Goal: Task Accomplishment & Management: Complete application form

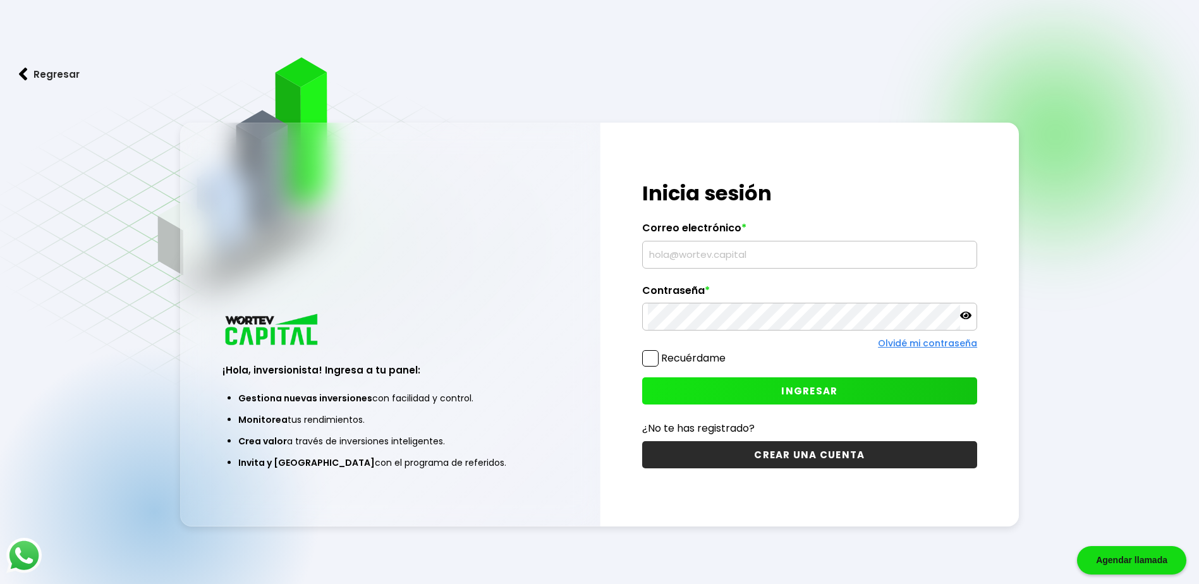
type input "[EMAIL_ADDRESS][DOMAIN_NAME]"
click at [651, 350] on div "Olvidé mi contraseña" at bounding box center [809, 343] width 335 height 13
drag, startPoint x: 646, startPoint y: 362, endPoint x: 652, endPoint y: 363, distance: 6.4
click at [647, 362] on span at bounding box center [650, 358] width 16 height 16
click at [728, 352] on input "Recuérdame" at bounding box center [728, 352] width 0 height 0
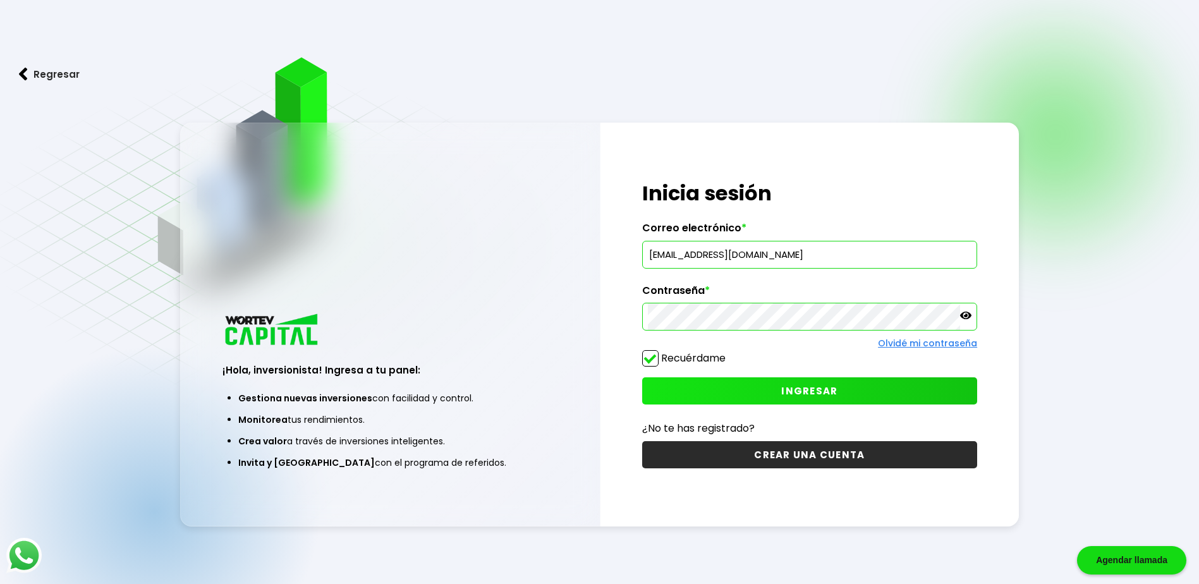
click at [697, 390] on button "INGRESAR" at bounding box center [809, 390] width 335 height 27
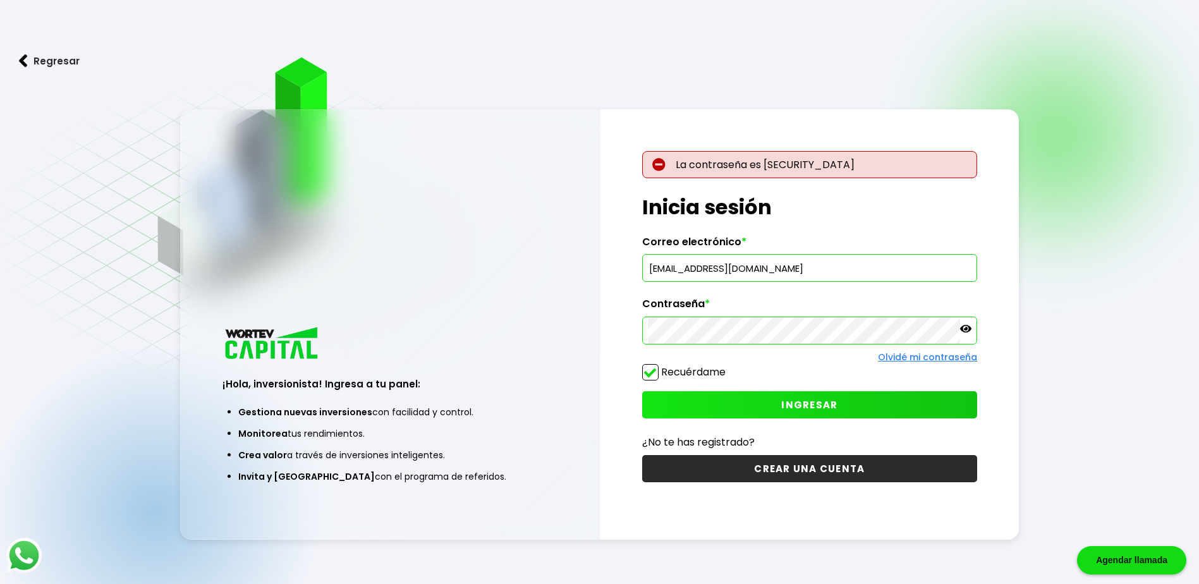
click at [963, 329] on icon at bounding box center [965, 328] width 11 height 11
click at [611, 312] on div "La contraseña es [SECURITY_DATA] ¡Hola, inversionista! Ingresa tus credenciales…" at bounding box center [809, 324] width 419 height 430
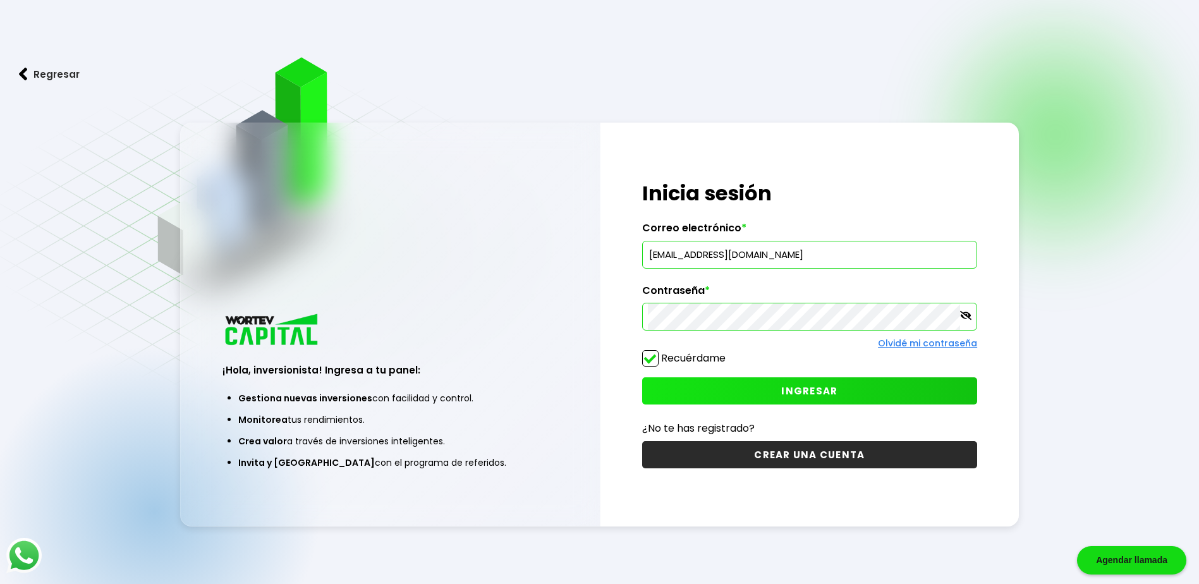
click at [956, 395] on button "INGRESAR" at bounding box center [809, 390] width 335 height 27
click at [923, 400] on button "INGRESAR" at bounding box center [809, 390] width 335 height 27
click at [784, 402] on button "INGRESAR" at bounding box center [809, 390] width 335 height 27
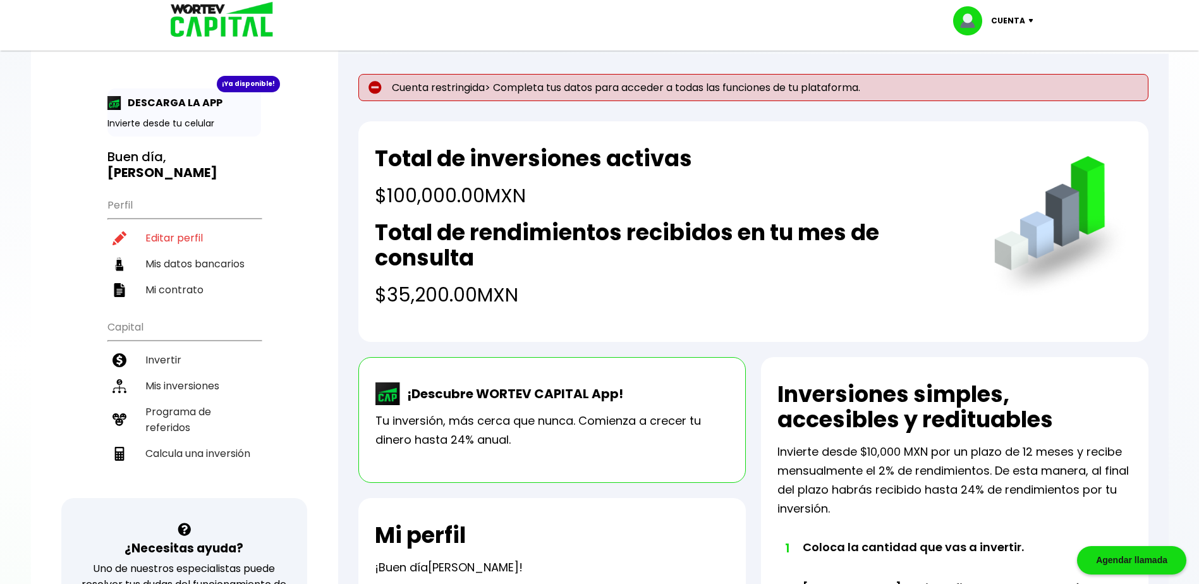
click at [926, 84] on p "Cuenta restringida> Completa tus datos para acceder a todas las funciones de tu…" at bounding box center [753, 87] width 790 height 27
click at [167, 234] on li "Editar perfil" at bounding box center [184, 238] width 154 height 26
select select "Hombre"
select select "Licenciatura"
select select "CO"
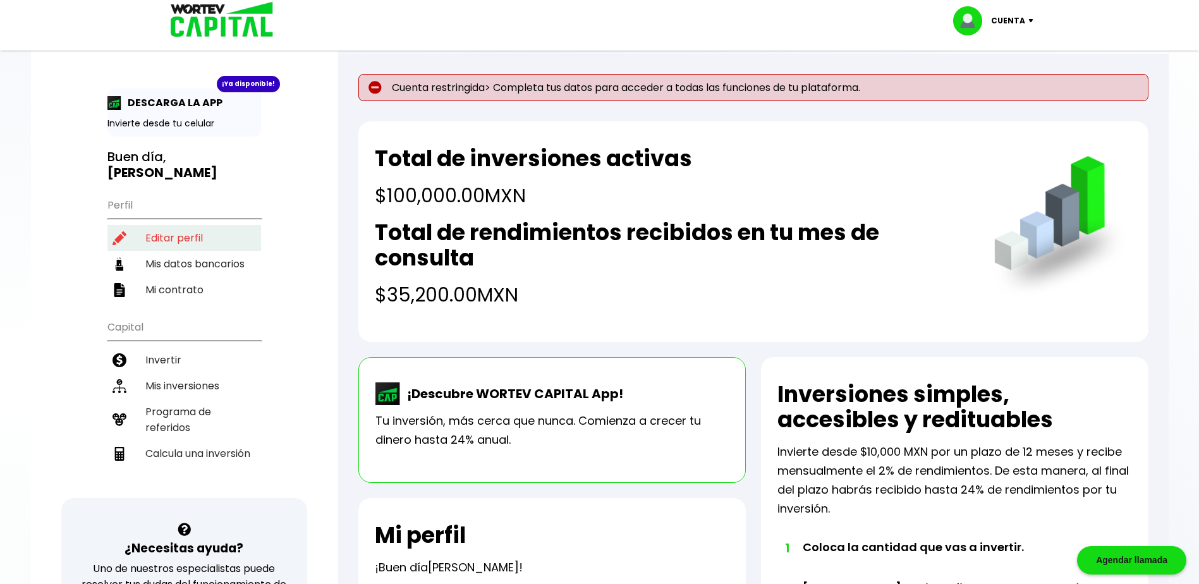
select select "HSBC"
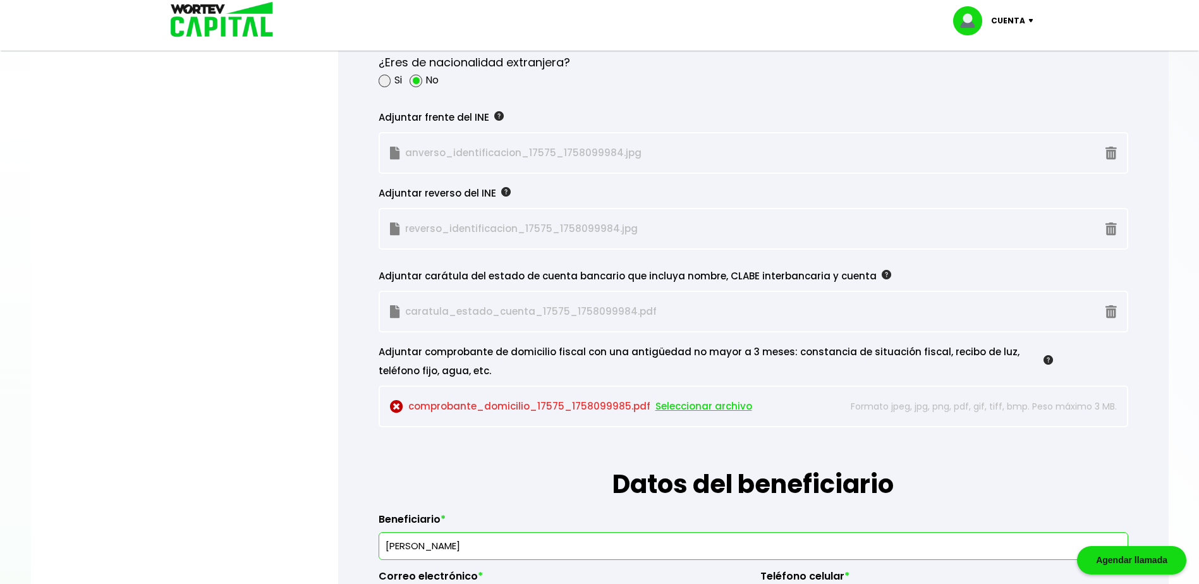
scroll to position [1075, 0]
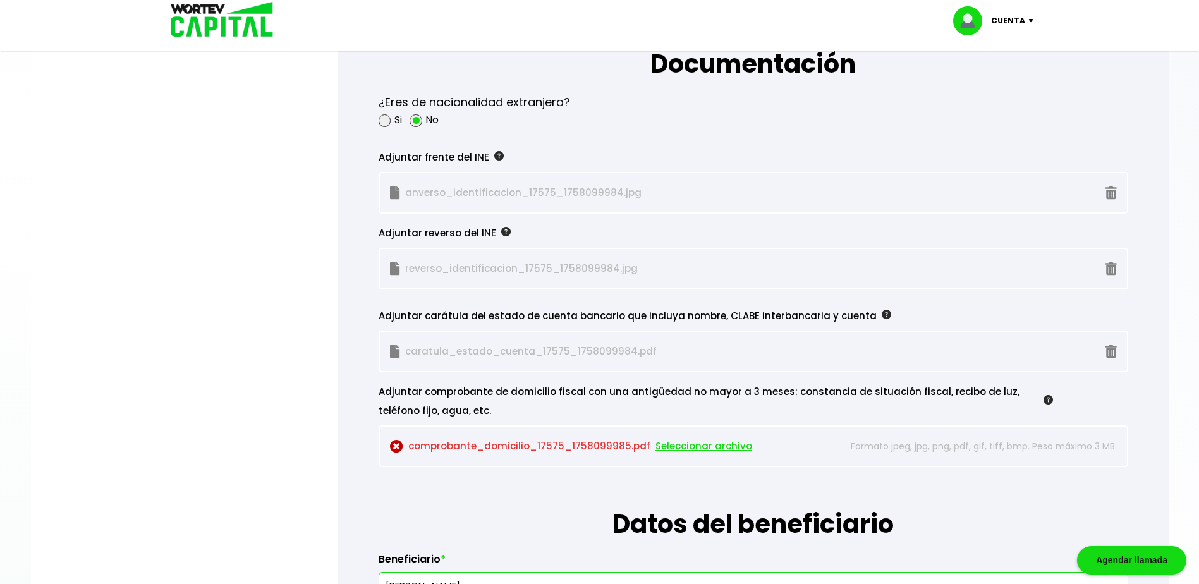
click at [674, 448] on span "Seleccionar archivo" at bounding box center [703, 446] width 97 height 19
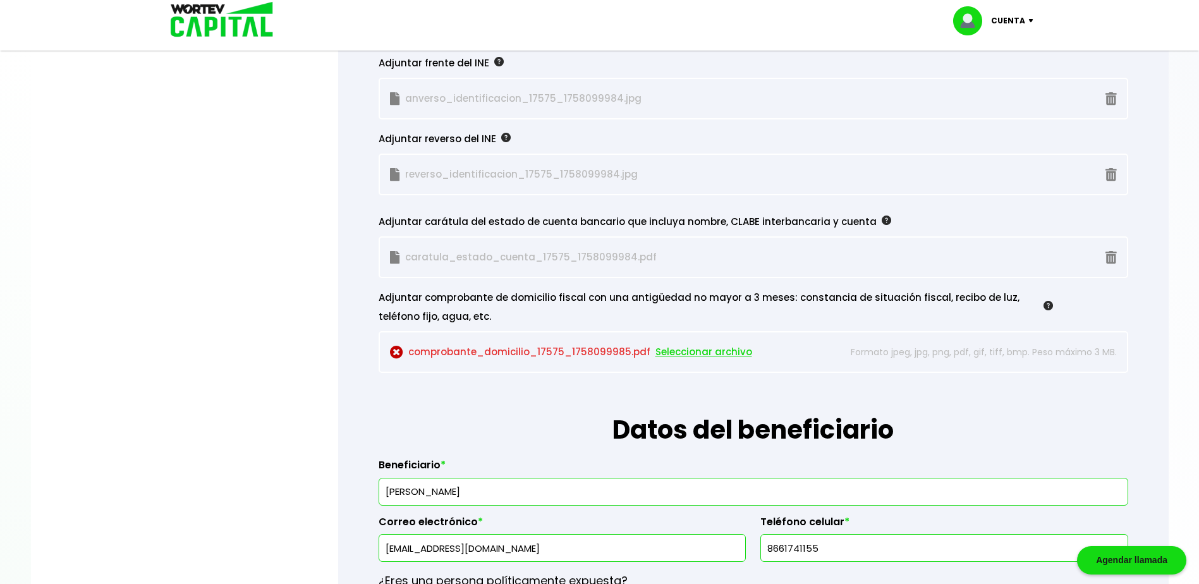
scroll to position [1201, 0]
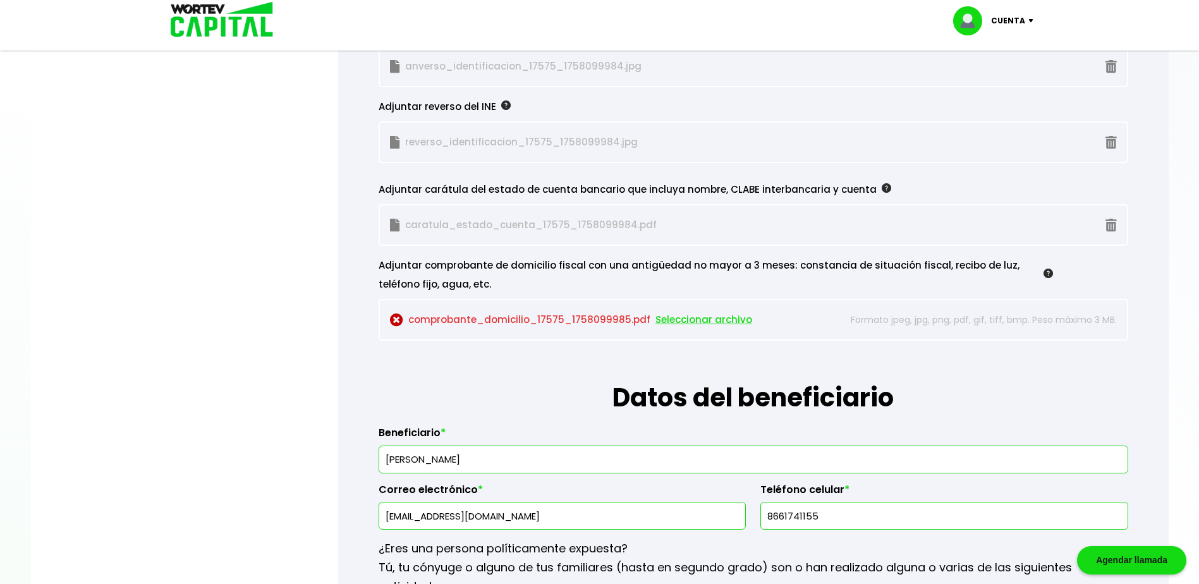
click at [722, 317] on span "Seleccionar archivo" at bounding box center [703, 319] width 97 height 19
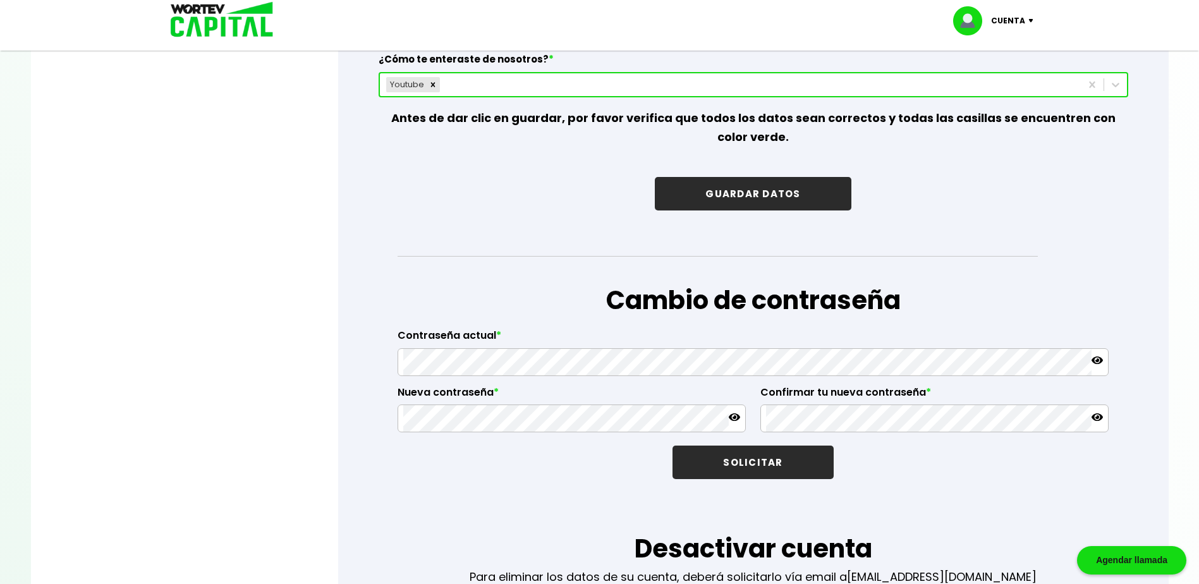
scroll to position [1959, 0]
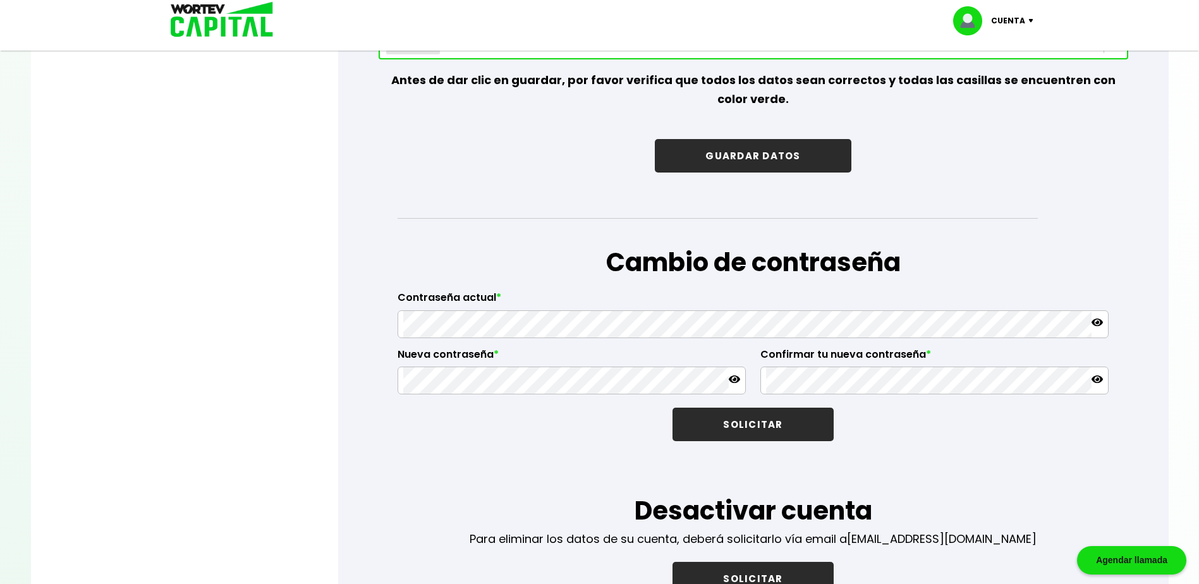
click at [809, 161] on button "GUARDAR DATOS" at bounding box center [753, 155] width 196 height 33
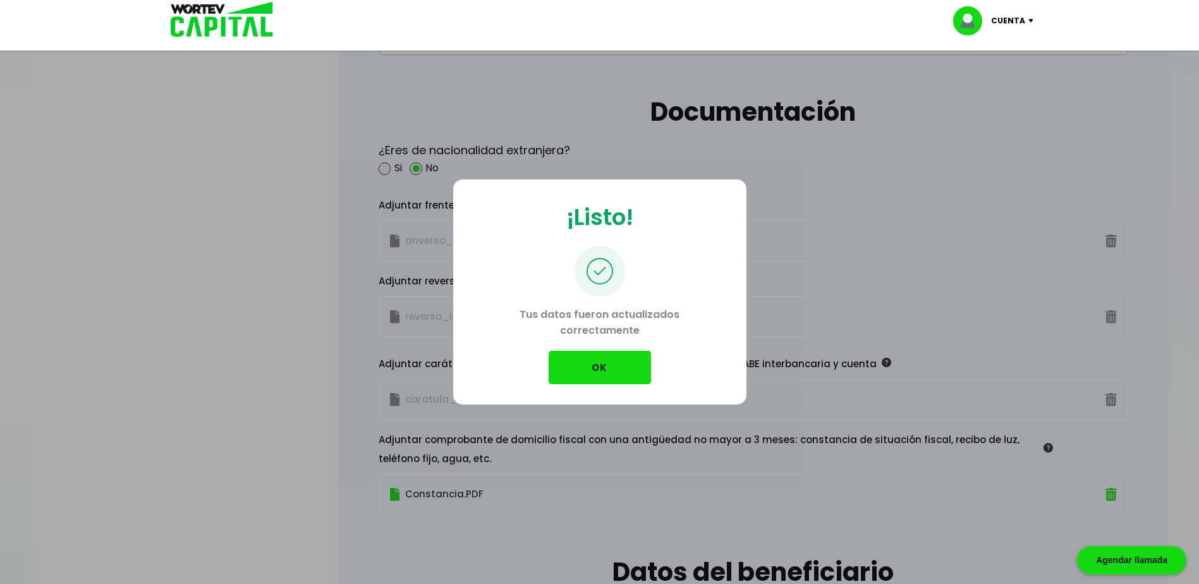
scroll to position [1011, 0]
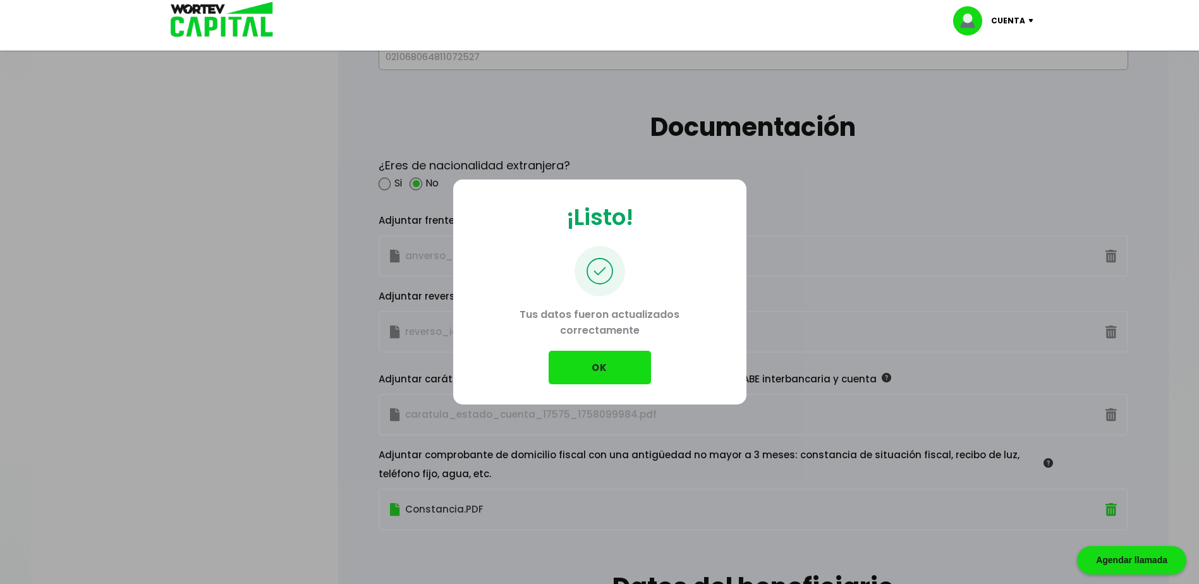
click at [640, 368] on button "OK" at bounding box center [600, 367] width 102 height 33
